Goal: Information Seeking & Learning: Learn about a topic

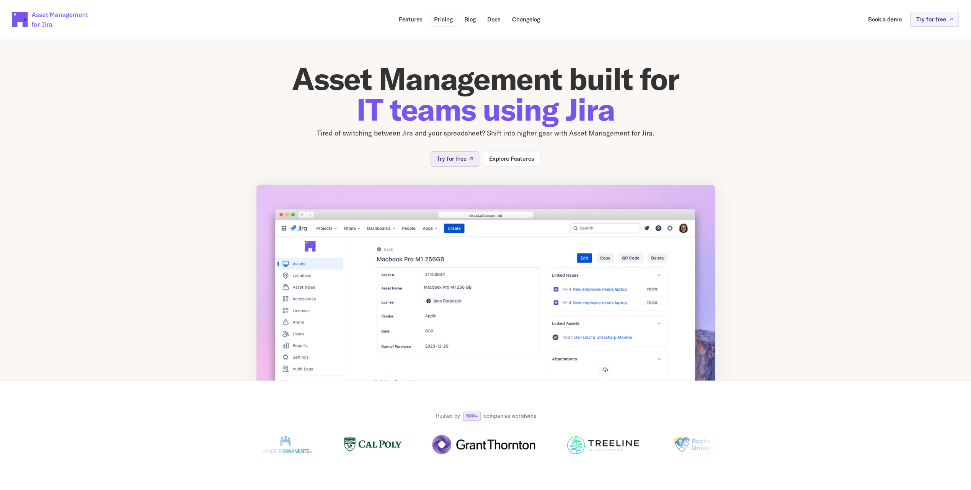
click at [439, 20] on p "Pricing" at bounding box center [443, 19] width 19 height 6
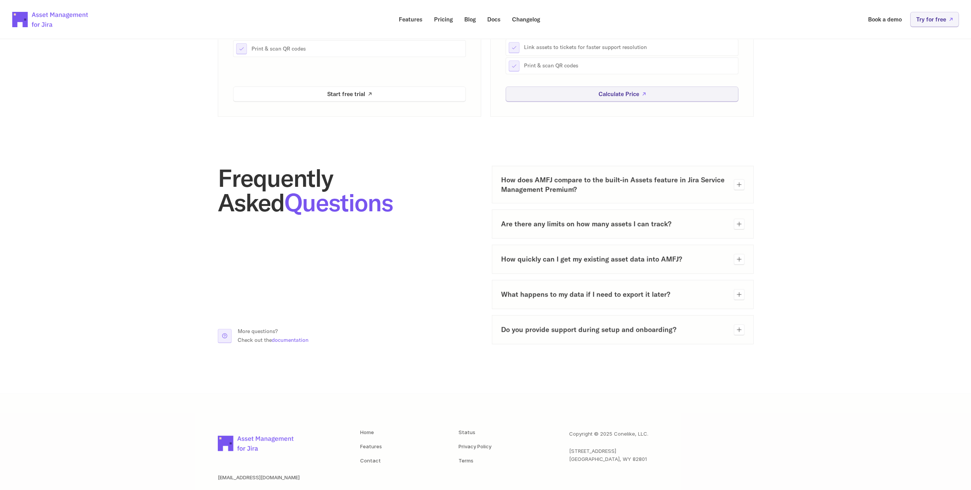
scroll to position [302, 0]
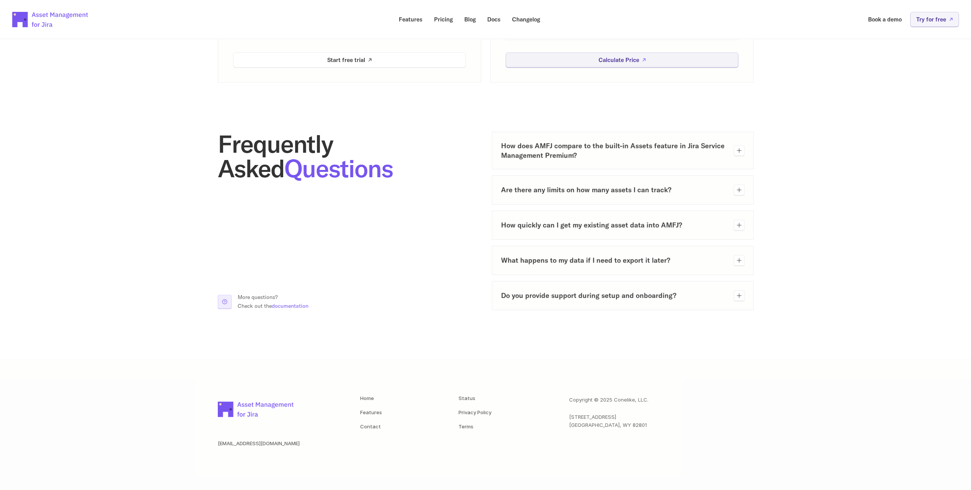
click at [259, 402] on img at bounding box center [256, 409] width 77 height 27
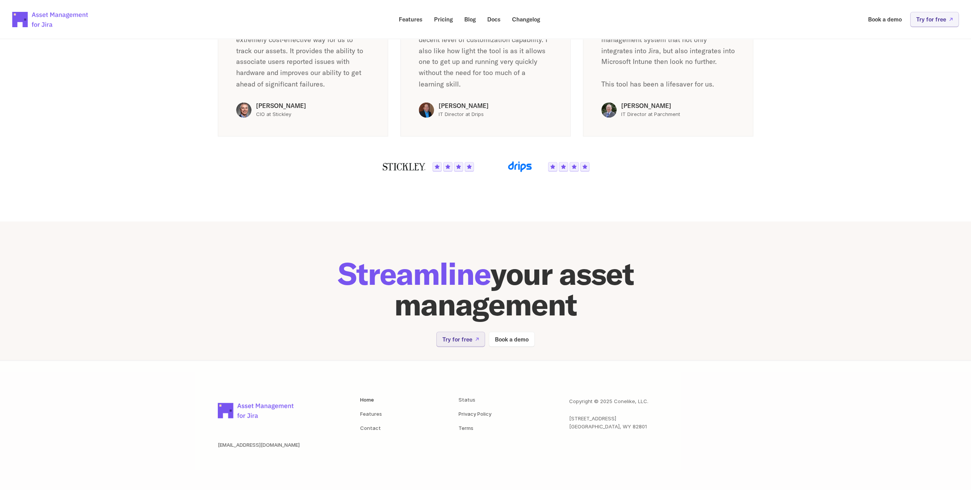
scroll to position [1380, 0]
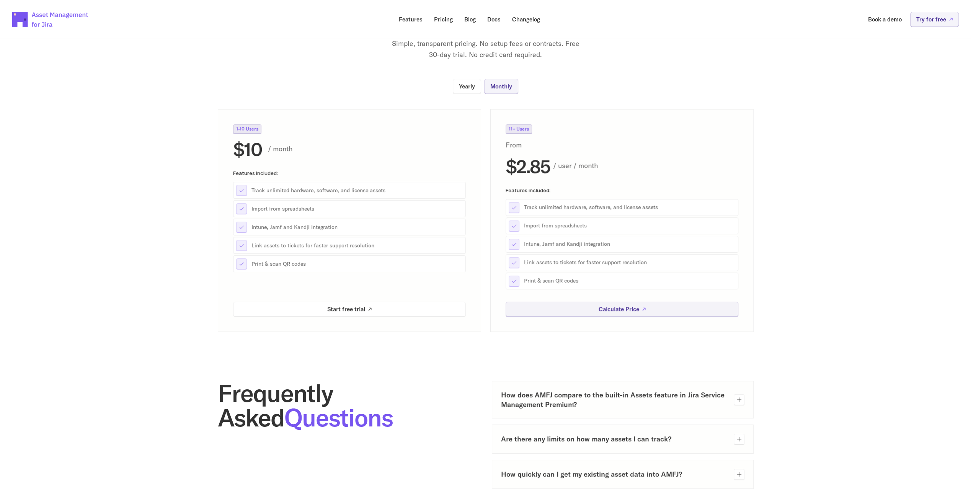
scroll to position [38, 0]
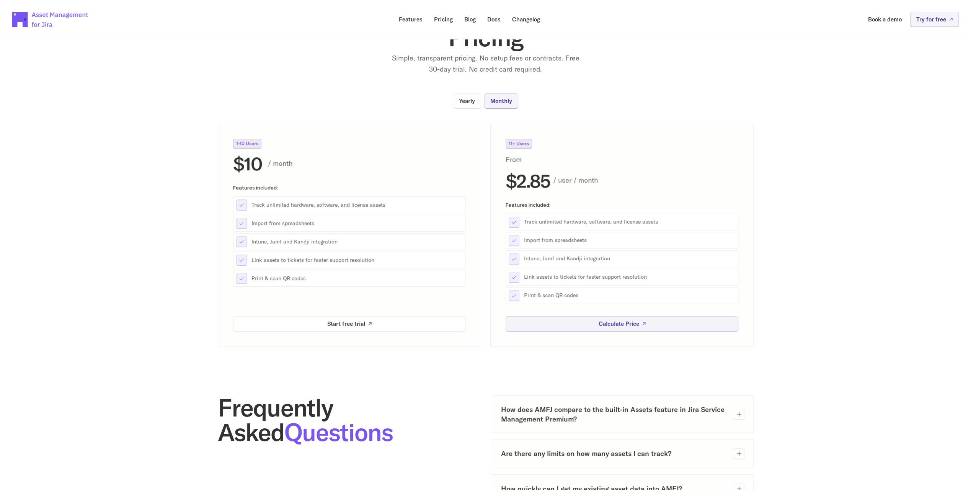
click at [461, 101] on p "Yearly" at bounding box center [467, 101] width 16 height 6
click at [504, 102] on p "Monthly" at bounding box center [501, 101] width 22 height 6
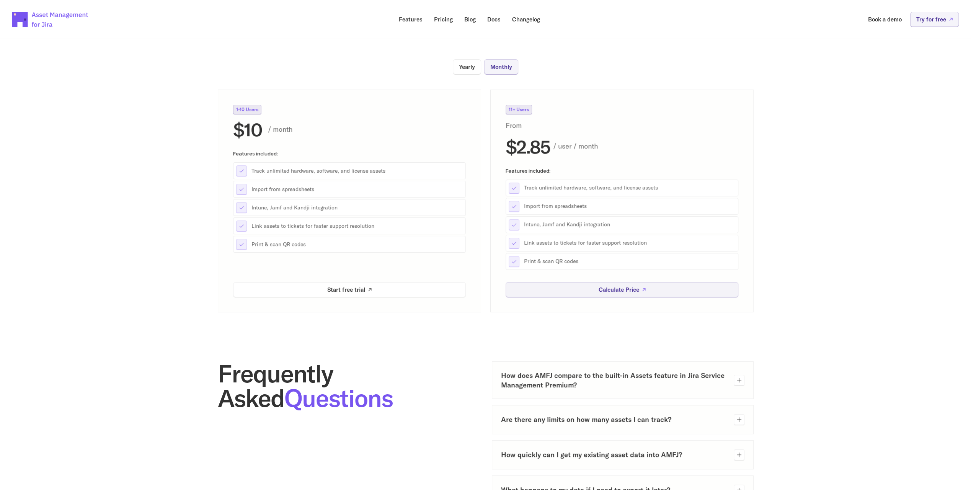
scroll to position [0, 0]
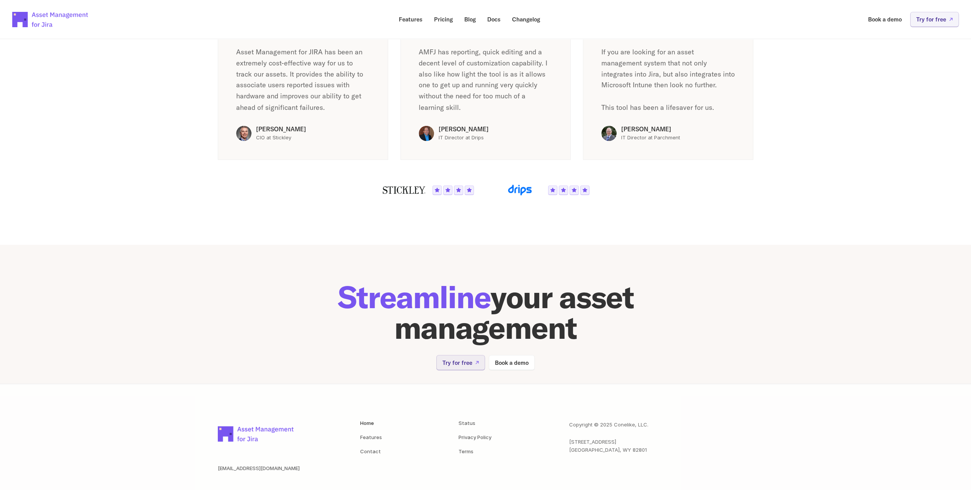
scroll to position [1380, 0]
